Goal: Obtain resource: Obtain resource

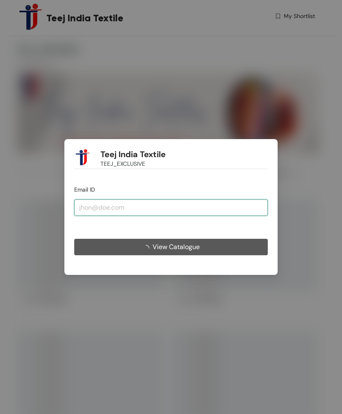
click at [87, 201] on input "email" at bounding box center [171, 207] width 194 height 16
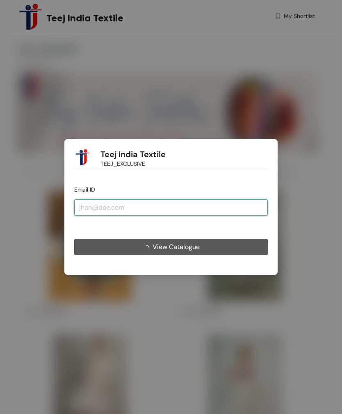
click at [91, 207] on input "email" at bounding box center [171, 207] width 194 height 16
click at [91, 206] on input "email" at bounding box center [171, 207] width 194 height 16
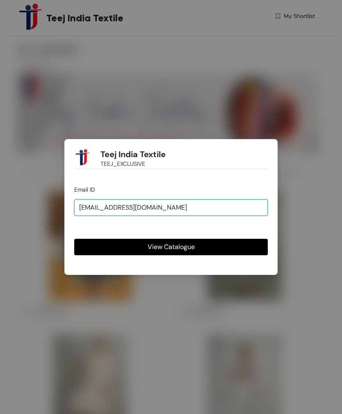
type input "[EMAIL_ADDRESS][DOMAIN_NAME]"
click at [94, 255] on button "View Catalogue" at bounding box center [171, 247] width 194 height 16
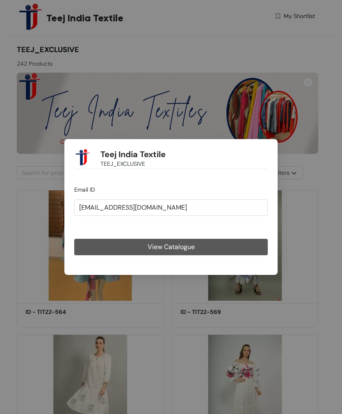
click at [91, 254] on button "View Catalogue" at bounding box center [171, 247] width 194 height 16
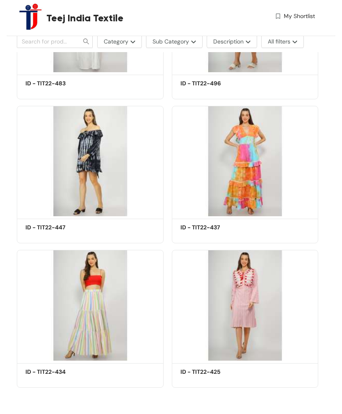
scroll to position [17293, 0]
click at [174, 42] on span "Sub Category" at bounding box center [171, 41] width 37 height 9
click at [182, 41] on span "Sub Category" at bounding box center [171, 41] width 37 height 9
click at [181, 44] on span "Sub Category" at bounding box center [171, 41] width 37 height 9
click at [193, 41] on img "button" at bounding box center [192, 41] width 7 height 3
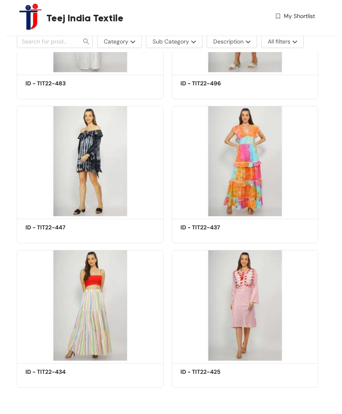
click at [194, 42] on img "button" at bounding box center [192, 41] width 7 height 3
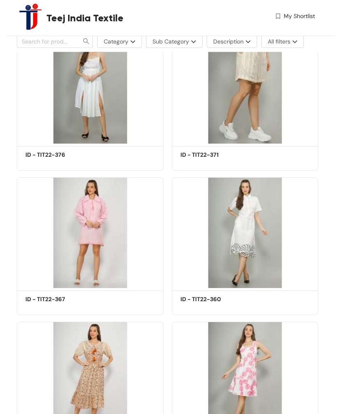
scroll to position [15115, 0]
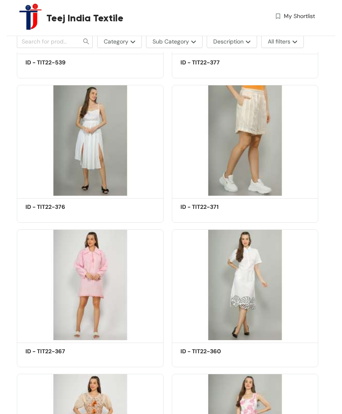
click at [229, 41] on span "Description" at bounding box center [228, 41] width 30 height 9
